Goal: Check status: Check status

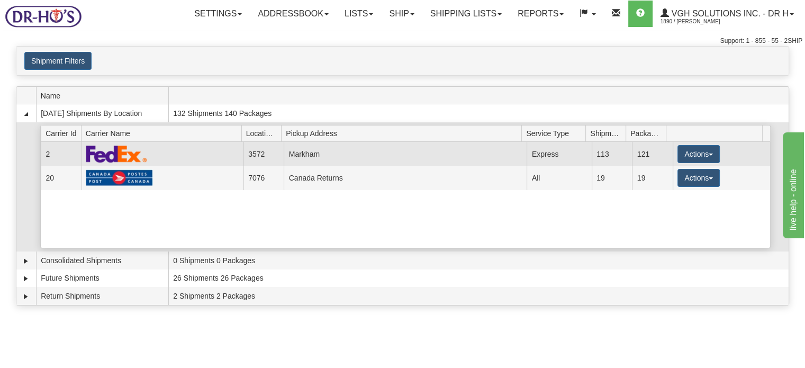
click at [114, 156] on img at bounding box center [116, 153] width 61 height 17
click at [120, 155] on img at bounding box center [116, 153] width 61 height 17
click at [704, 154] on button "Actions" at bounding box center [698, 154] width 42 height 18
click at [131, 149] on img at bounding box center [116, 153] width 61 height 17
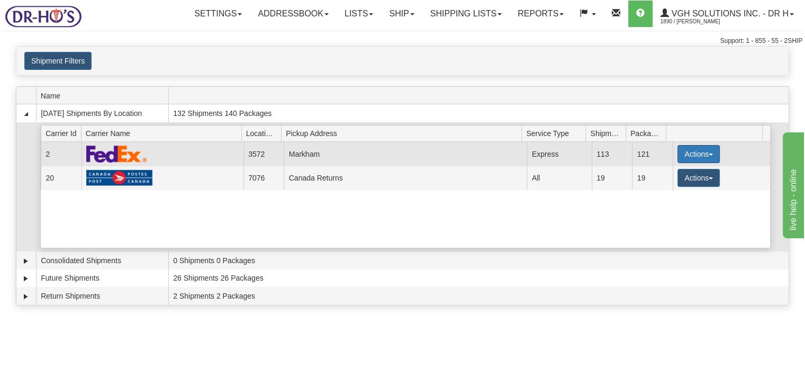
click at [707, 151] on button "Actions" at bounding box center [698, 154] width 42 height 18
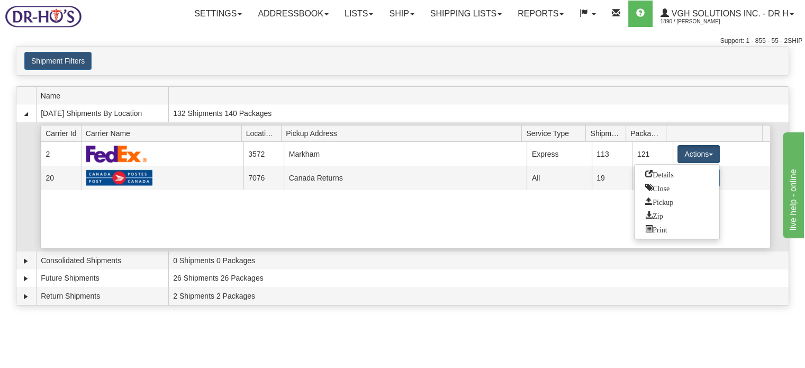
click at [562, 213] on div "Current 2 3572 Markham 20067 Express 113 121 Actions Details Close Pickup Zip P…" at bounding box center [405, 195] width 729 height 106
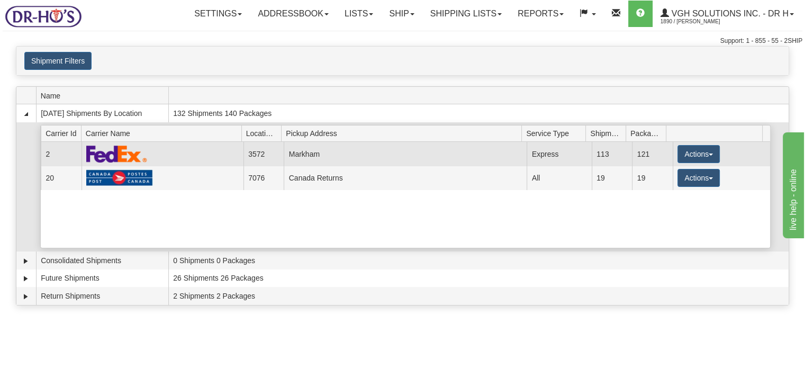
click at [309, 152] on td "Markham" at bounding box center [405, 154] width 243 height 24
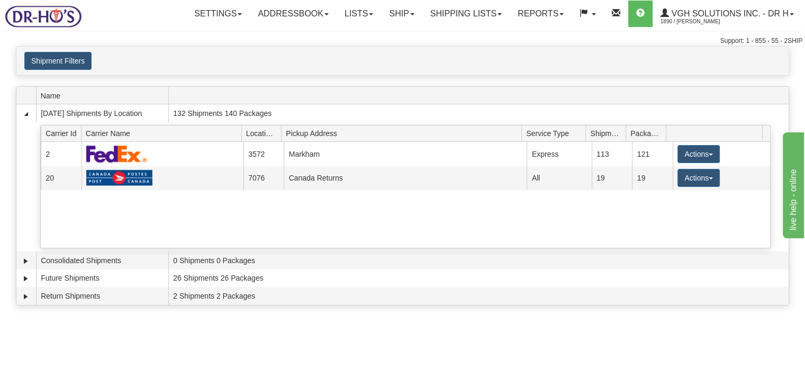
click at [453, 68] on div "Shipment Filters Website Agent Client" at bounding box center [402, 61] width 772 height 18
click at [408, 17] on link "Ship" at bounding box center [401, 14] width 41 height 26
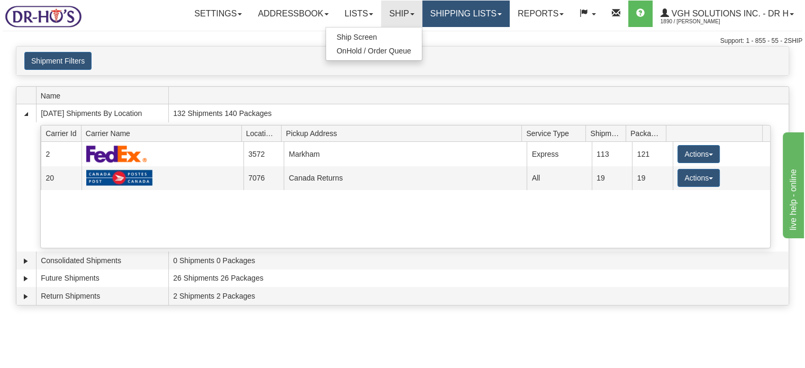
click at [502, 19] on link "Shipping lists" at bounding box center [465, 14] width 87 height 26
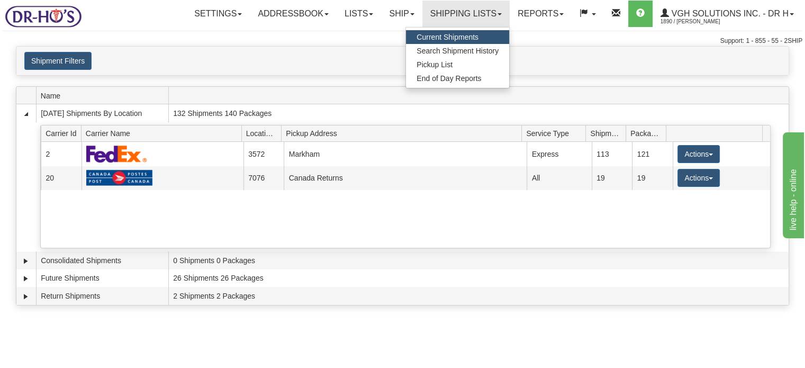
click at [450, 36] on span "Current Shipments" at bounding box center [448, 37] width 62 height 8
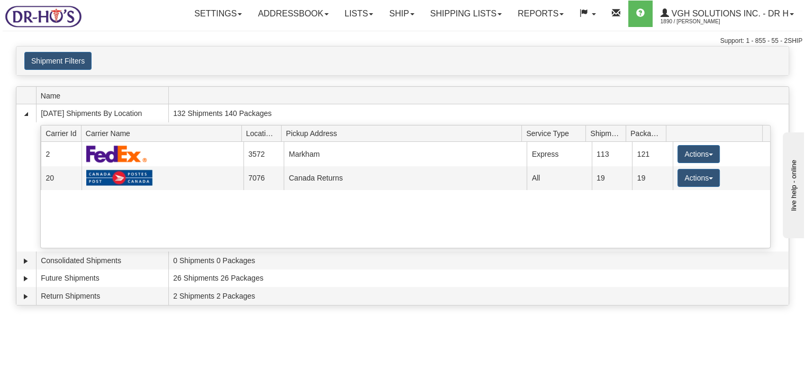
click at [434, 52] on div "Shipment Filters Website Agent Client" at bounding box center [402, 61] width 772 height 18
click at [424, 66] on div "Shipment Filters Website Agent Client" at bounding box center [402, 61] width 772 height 18
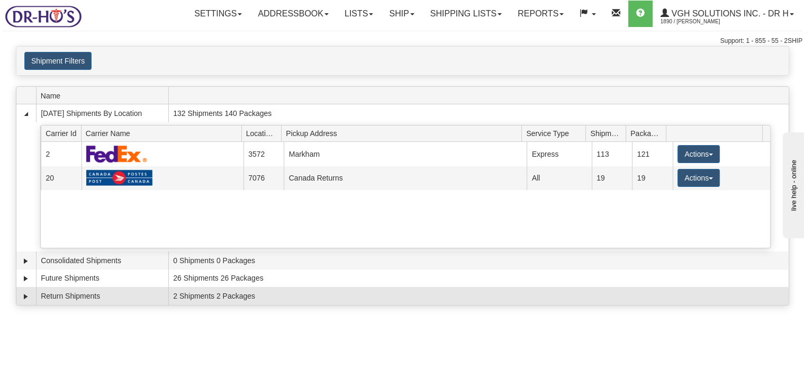
click at [73, 295] on td "Return Shipments" at bounding box center [102, 296] width 132 height 18
click at [204, 296] on td "2 Shipments 2 Packages" at bounding box center [478, 296] width 620 height 18
click at [202, 294] on td "2 Shipments 2 Packages" at bounding box center [478, 296] width 620 height 18
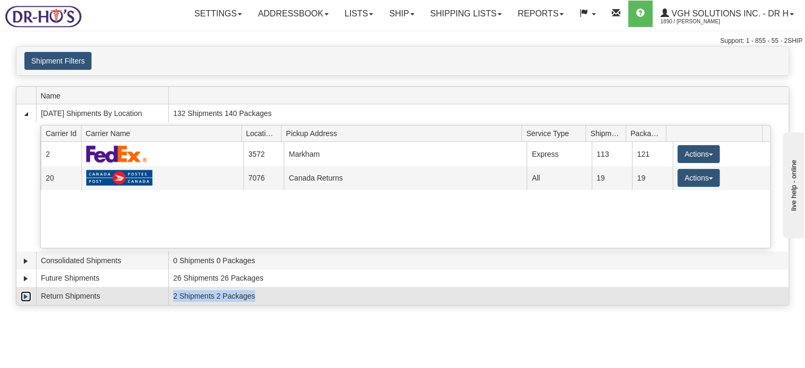
click at [25, 294] on link "Expand" at bounding box center [26, 296] width 11 height 11
